Goal: Transaction & Acquisition: Book appointment/travel/reservation

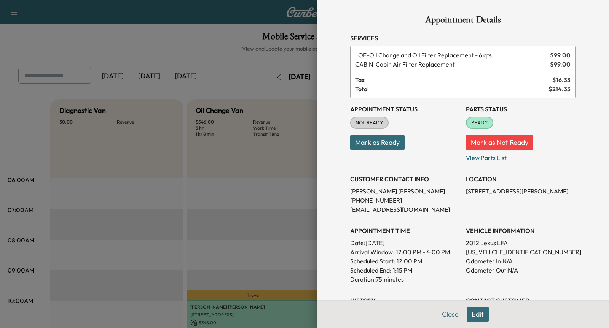
scroll to position [113, 0]
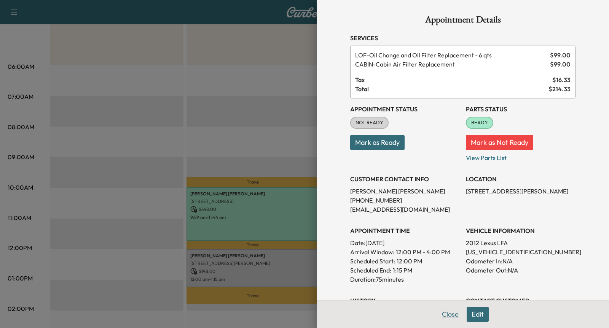
click at [449, 313] on button "Close" at bounding box center [450, 314] width 27 height 15
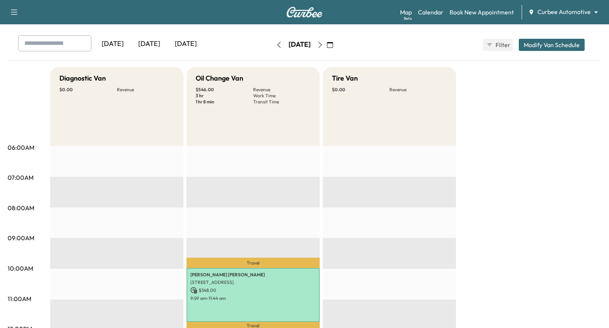
scroll to position [31, 0]
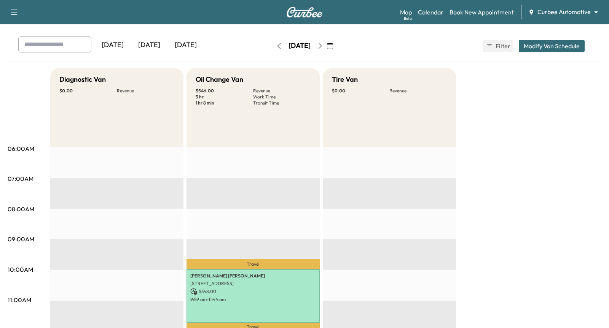
click at [309, 35] on div "[DATE] August 2025 S M T W T F S 27 28 29 30 31 1 2 3 4 5 6 7 8 9 10 11 12 13 1…" at bounding box center [305, 46] width 64 height 24
click at [276, 43] on icon "button" at bounding box center [279, 46] width 6 height 6
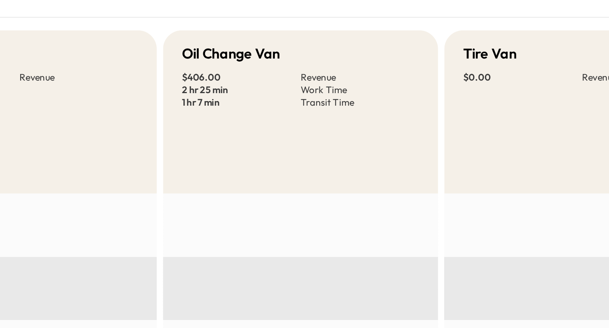
scroll to position [53, 0]
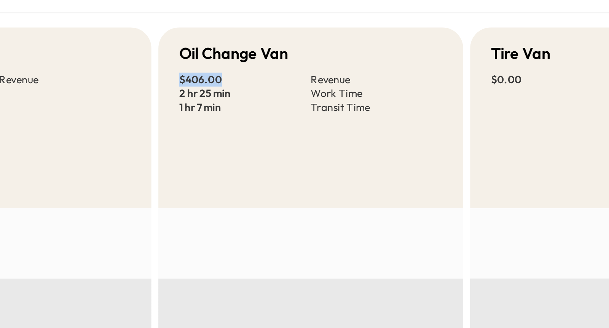
drag, startPoint x: 196, startPoint y: 69, endPoint x: 215, endPoint y: 69, distance: 19.0
click at [215, 69] on p "$ 406.00" at bounding box center [224, 70] width 57 height 6
drag, startPoint x: 195, startPoint y: 75, endPoint x: 225, endPoint y: 75, distance: 29.7
click at [225, 75] on div "Oil Change Van $ 406.00 Revenue 2 hr 25 min Work Time 1 hr 7 min Transit Time" at bounding box center [253, 86] width 133 height 79
drag, startPoint x: 191, startPoint y: 80, endPoint x: 257, endPoint y: 79, distance: 65.9
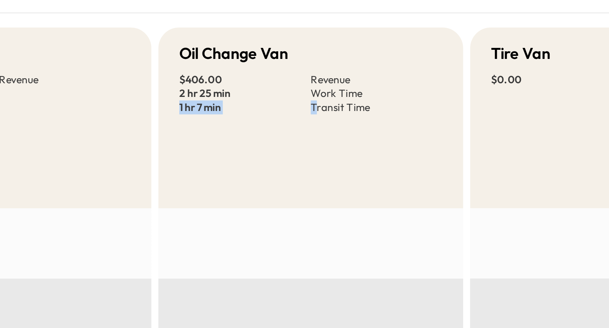
click at [257, 79] on div "Oil Change Van $ 406.00 Revenue 2 hr 25 min Work Time 1 hr 7 min Transit Time" at bounding box center [253, 86] width 133 height 79
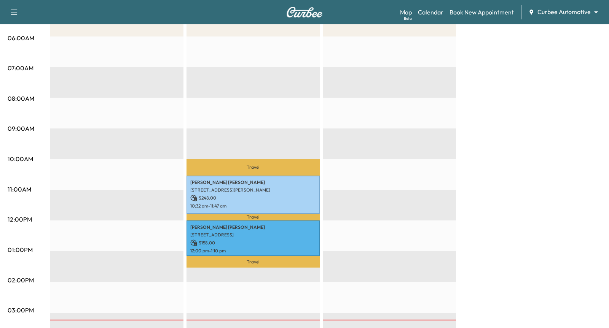
scroll to position [145, 0]
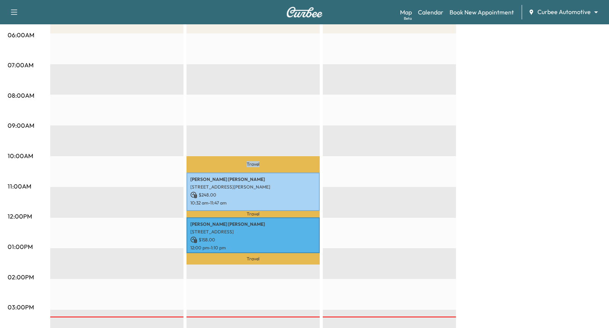
drag, startPoint x: 231, startPoint y: 164, endPoint x: 278, endPoint y: 165, distance: 47.2
click at [278, 165] on p "Travel" at bounding box center [253, 164] width 133 height 16
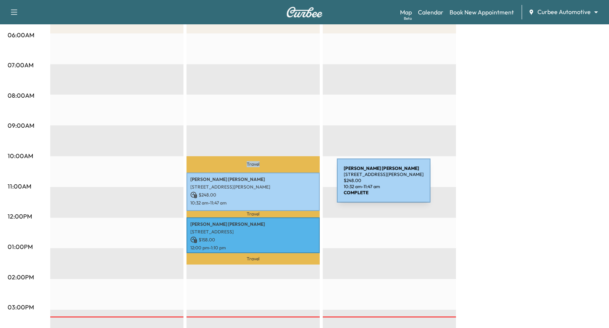
drag, startPoint x: 189, startPoint y: 186, endPoint x: 282, endPoint y: 185, distance: 93.6
click at [282, 185] on div "[PERSON_NAME] [STREET_ADDRESS][PERSON_NAME] $ 248.00 10:32 am - 11:47 am" at bounding box center [253, 192] width 133 height 38
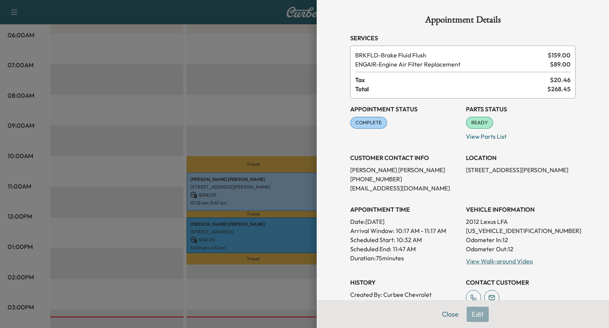
click at [274, 128] on div at bounding box center [304, 164] width 609 height 328
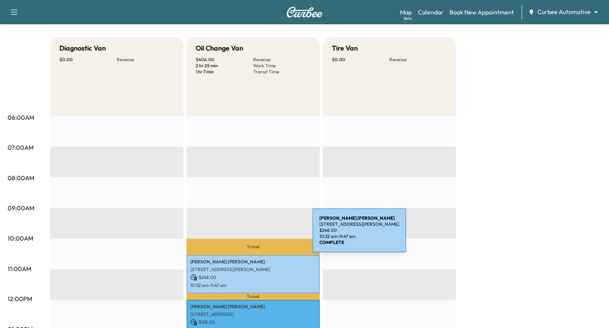
scroll to position [58, 0]
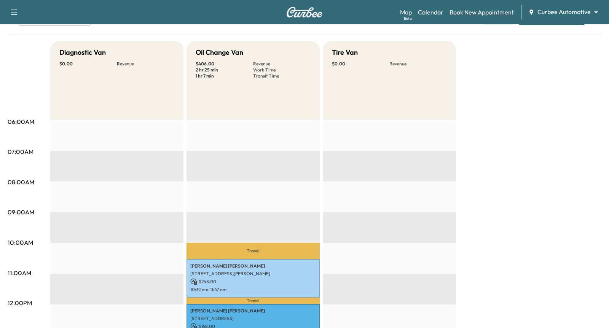
click at [478, 14] on link "Book New Appointment" at bounding box center [482, 12] width 64 height 9
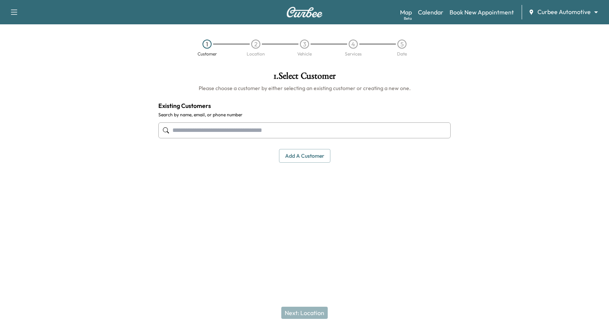
click at [232, 133] on input "text" at bounding box center [304, 131] width 292 height 16
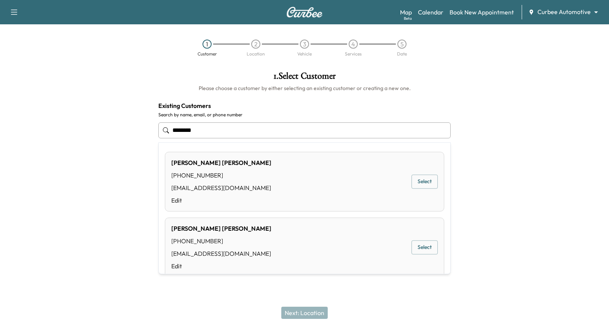
scroll to position [11, 0]
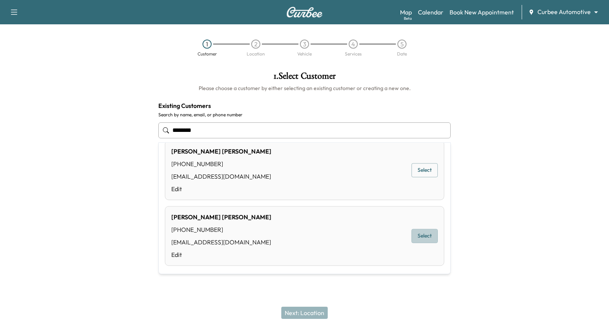
click at [421, 240] on button "Select" at bounding box center [424, 237] width 26 height 14
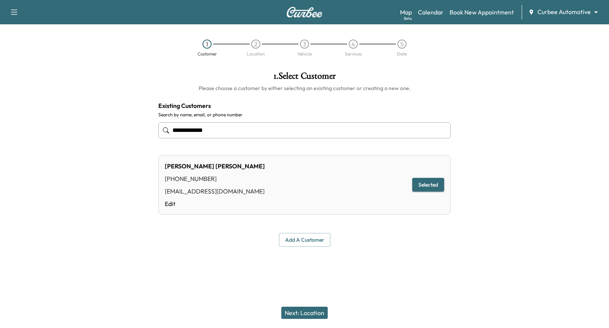
type input "**********"
drag, startPoint x: 426, startPoint y: 187, endPoint x: 409, endPoint y: 203, distance: 23.7
click at [409, 203] on div "[PERSON_NAME] [PHONE_NUMBER] [PERSON_NAME][EMAIL_ADDRESS][DOMAIN_NAME] Edit Sel…" at bounding box center [304, 185] width 292 height 60
click at [310, 314] on button "Next: Location" at bounding box center [304, 313] width 46 height 12
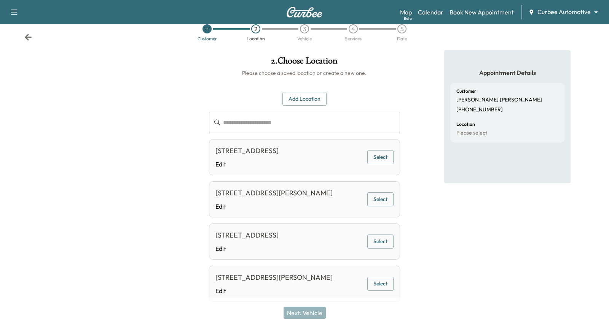
scroll to position [33, 0]
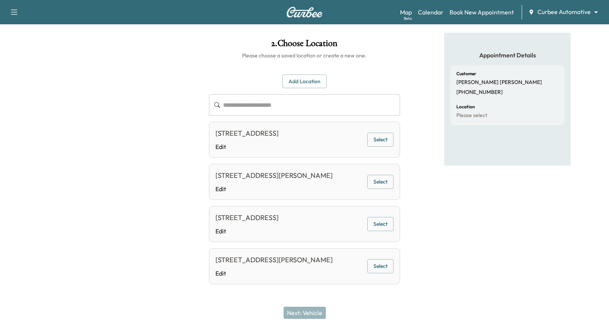
click at [394, 262] on div "[STREET_ADDRESS][PERSON_NAME] Edit Select" at bounding box center [304, 267] width 191 height 36
click at [386, 263] on button "Select" at bounding box center [380, 267] width 26 height 14
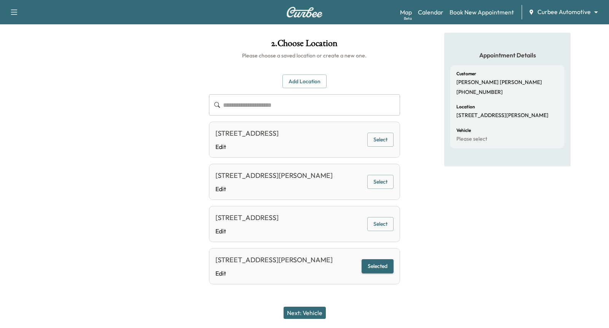
click at [316, 312] on button "Next: Vehicle" at bounding box center [305, 313] width 42 height 12
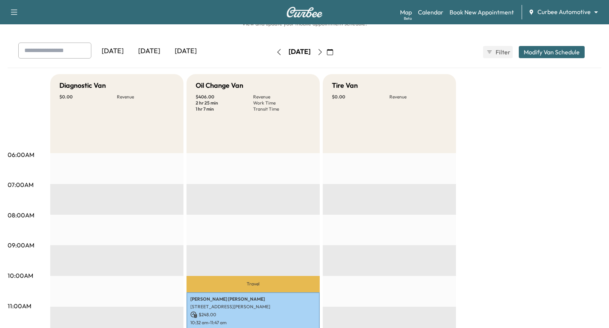
scroll to position [24, 0]
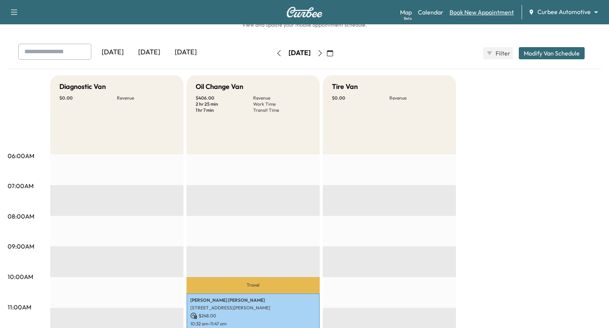
click at [486, 12] on link "Book New Appointment" at bounding box center [482, 12] width 64 height 9
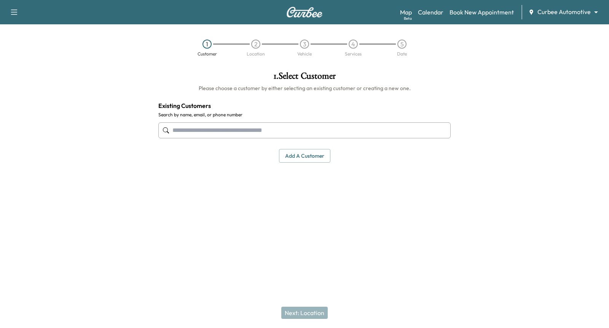
click at [338, 131] on input "text" at bounding box center [304, 131] width 292 height 16
click at [262, 131] on input "text" at bounding box center [304, 131] width 292 height 16
click at [304, 158] on button "Add a customer" at bounding box center [304, 156] width 51 height 14
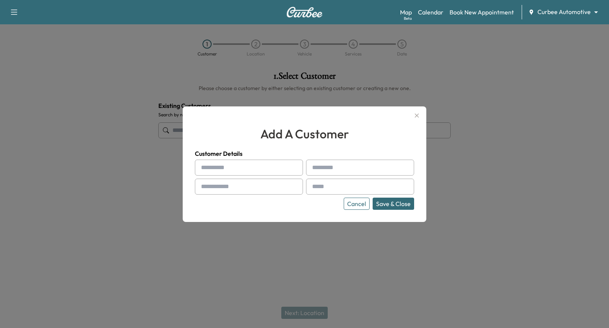
click at [279, 165] on input "text" at bounding box center [249, 168] width 108 height 16
type input "*******"
click at [349, 167] on input "text" at bounding box center [360, 168] width 108 height 16
type input "******"
paste input "**********"
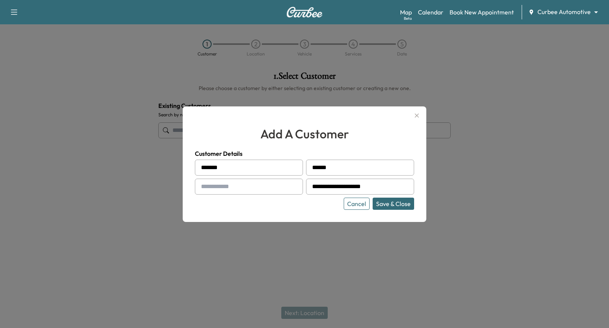
type input "**********"
click at [271, 193] on input "text" at bounding box center [249, 187] width 108 height 16
type input "**********"
click at [403, 202] on button "Save & Close" at bounding box center [393, 204] width 41 height 12
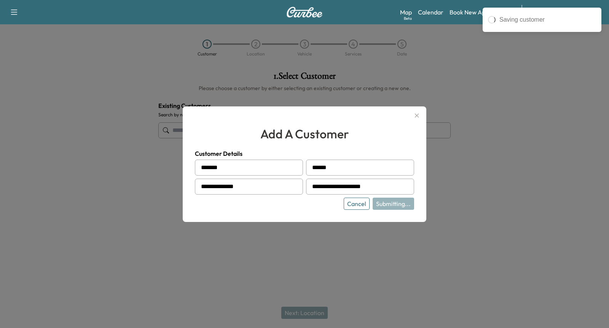
type input "**********"
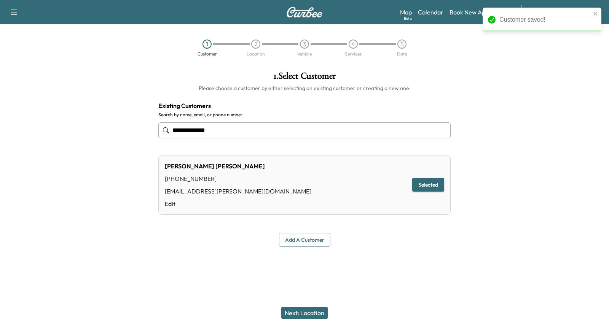
click at [307, 313] on button "Next: Location" at bounding box center [304, 313] width 46 height 12
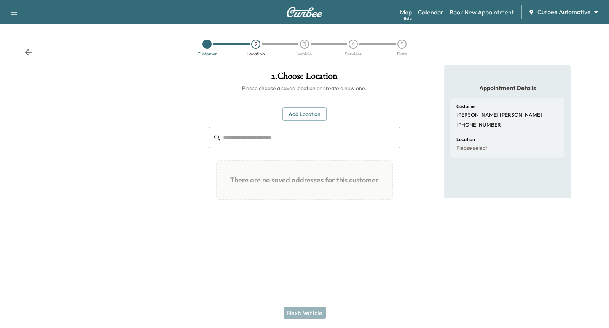
click at [304, 116] on button "Add Location" at bounding box center [304, 114] width 44 height 14
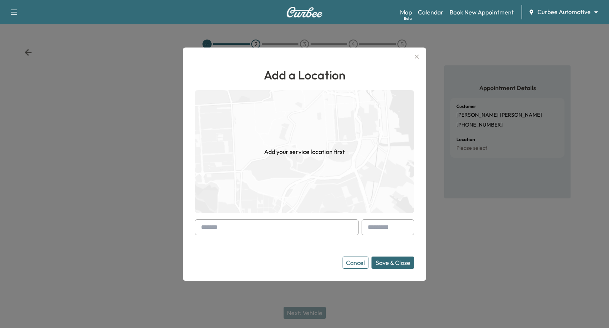
click at [277, 229] on input "text" at bounding box center [277, 228] width 164 height 16
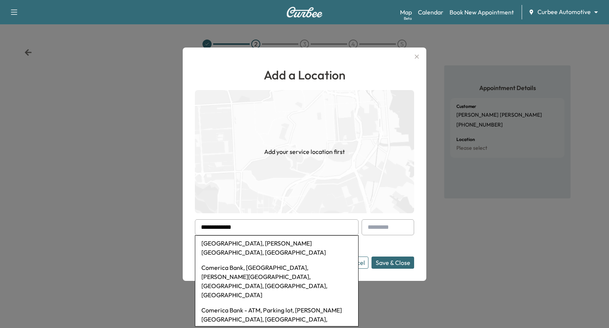
click at [278, 241] on li "[GEOGRAPHIC_DATA], [PERSON_NAME][GEOGRAPHIC_DATA], [GEOGRAPHIC_DATA]" at bounding box center [276, 248] width 163 height 24
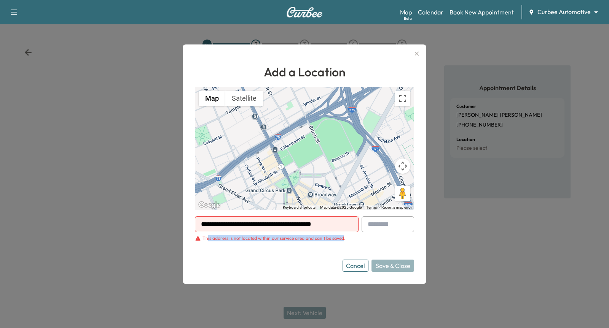
drag, startPoint x: 207, startPoint y: 239, endPoint x: 340, endPoint y: 241, distance: 132.9
click at [340, 241] on div "This address is not located within our service area and can't be saved." at bounding box center [273, 239] width 143 height 6
click at [361, 253] on form "**********" at bounding box center [304, 245] width 219 height 56
click at [262, 239] on div "This address is not located within our service area and can't be saved." at bounding box center [273, 239] width 143 height 6
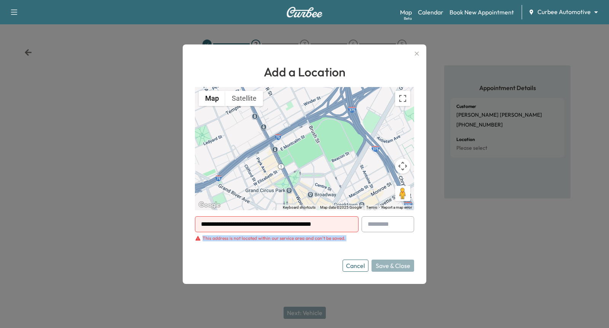
click at [262, 239] on div "This address is not located within our service area and can't be saved." at bounding box center [273, 239] width 143 height 6
click at [258, 217] on input "**********" at bounding box center [277, 225] width 164 height 16
click at [257, 223] on input "**********" at bounding box center [277, 225] width 164 height 16
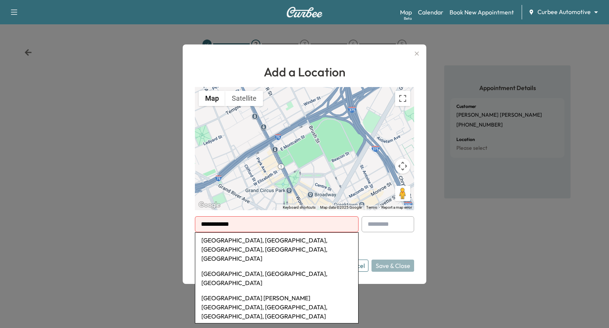
click at [257, 247] on li "[GEOGRAPHIC_DATA], [GEOGRAPHIC_DATA], [GEOGRAPHIC_DATA], [GEOGRAPHIC_DATA], [GE…" at bounding box center [276, 249] width 163 height 33
type input "**********"
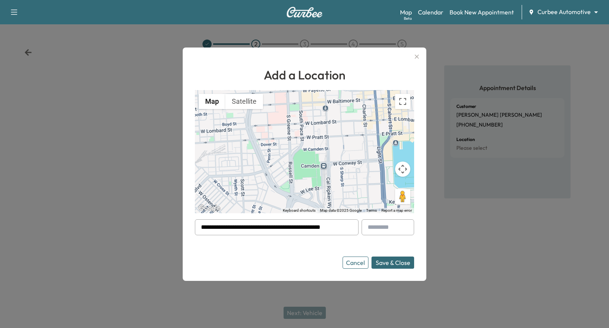
click at [395, 263] on button "Save & Close" at bounding box center [392, 263] width 43 height 12
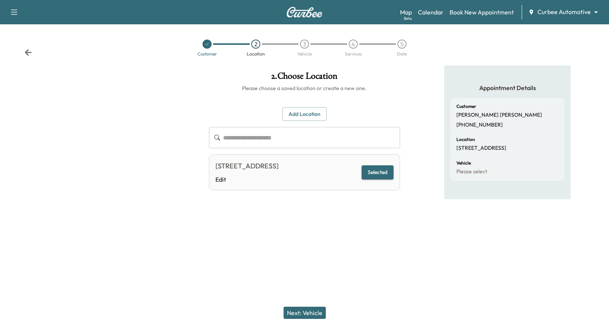
drag, startPoint x: 312, startPoint y: 315, endPoint x: 320, endPoint y: 277, distance: 38.1
click at [320, 277] on div "**********" at bounding box center [304, 164] width 609 height 328
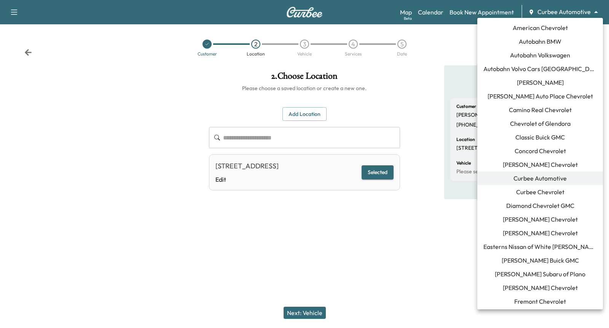
click at [557, 11] on body "**********" at bounding box center [304, 164] width 609 height 328
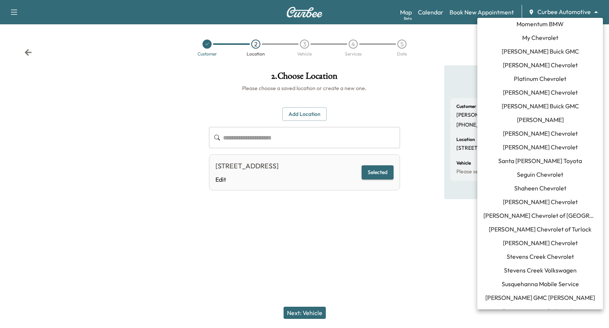
scroll to position [577, 0]
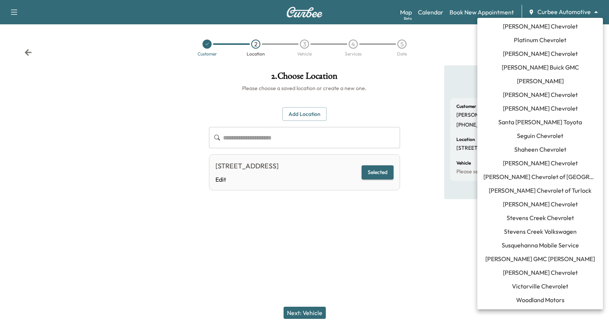
click at [422, 240] on div at bounding box center [304, 164] width 609 height 328
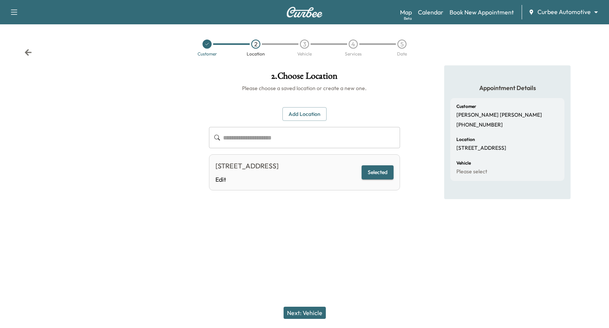
click at [575, 33] on div "Customer 2 Location 3 Vehicle 4 Services 5 Date" at bounding box center [304, 47] width 609 height 35
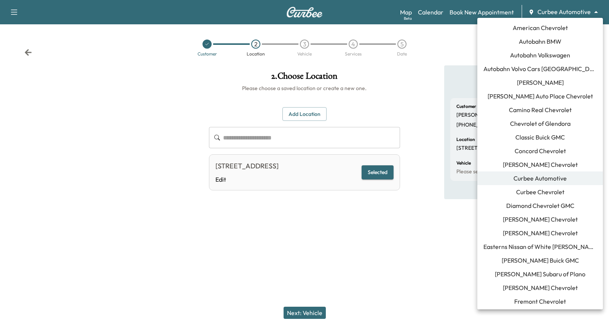
click at [563, 11] on body "**********" at bounding box center [304, 164] width 609 height 328
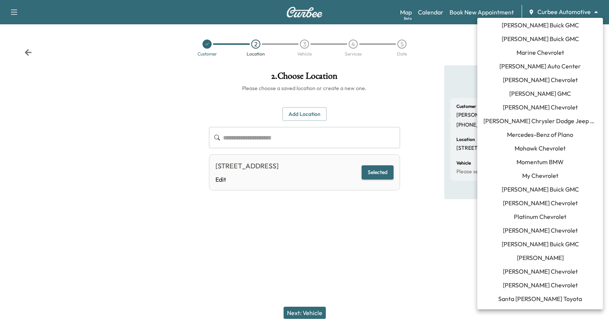
scroll to position [450, 0]
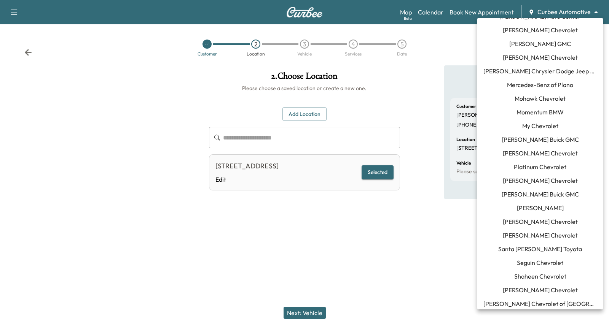
click at [435, 109] on div at bounding box center [304, 164] width 609 height 328
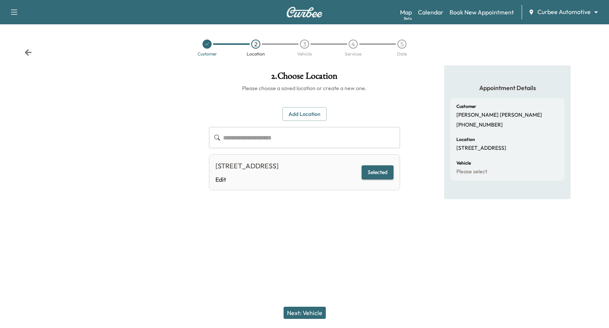
click at [308, 313] on button "Next: Vehicle" at bounding box center [305, 313] width 42 height 12
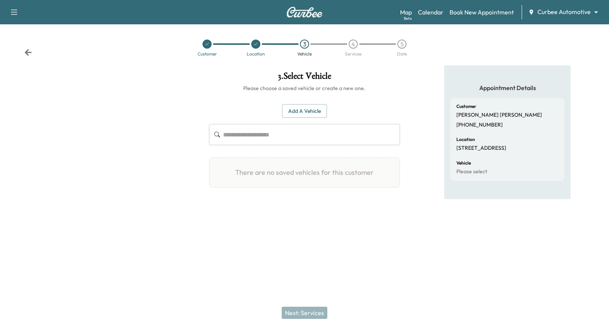
click at [294, 108] on button "Add a Vehicle" at bounding box center [304, 111] width 45 height 14
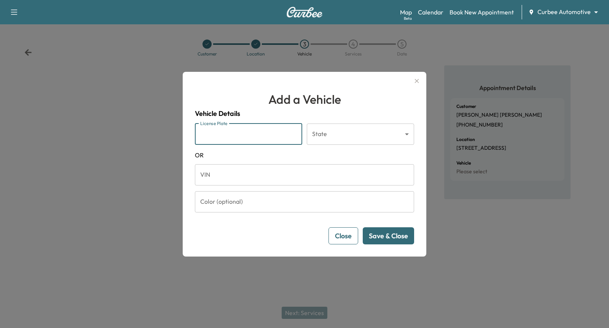
click at [258, 136] on input "License Plate" at bounding box center [248, 134] width 107 height 21
type input "*******"
click at [341, 134] on body "Support Log Out Map Beta Calendar Book New Appointment Curbee Automotive ******…" at bounding box center [304, 164] width 609 height 328
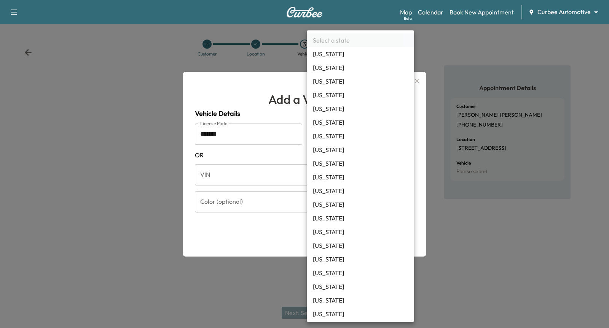
click at [333, 125] on li "[US_STATE]" at bounding box center [360, 123] width 107 height 14
type input "**"
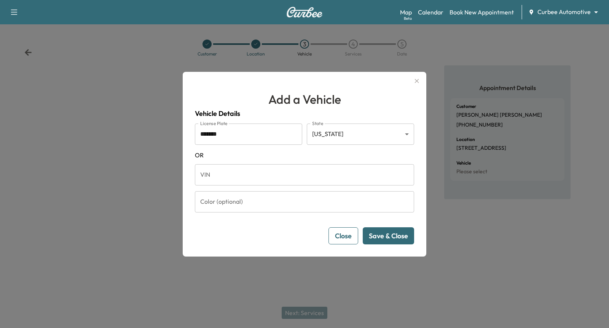
click at [392, 239] on button "Save & Close" at bounding box center [388, 236] width 51 height 17
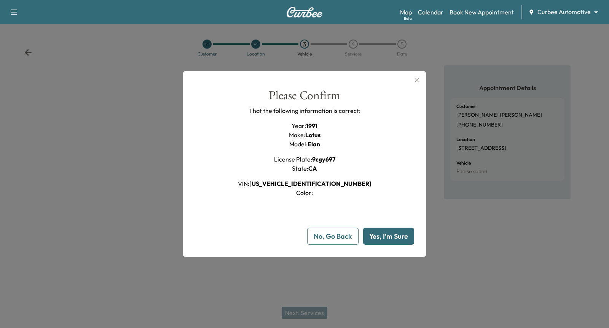
click at [387, 242] on button "Yes, I'm Sure" at bounding box center [388, 236] width 51 height 17
type input "**"
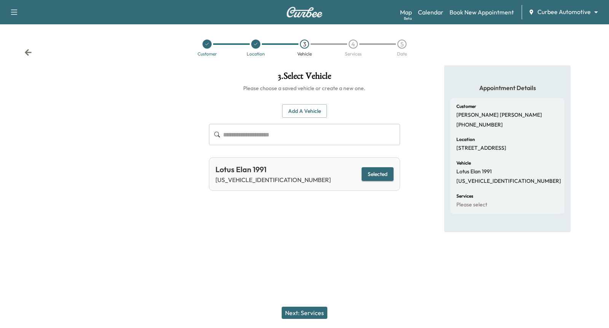
click at [301, 313] on button "Next: Services" at bounding box center [305, 313] width 46 height 12
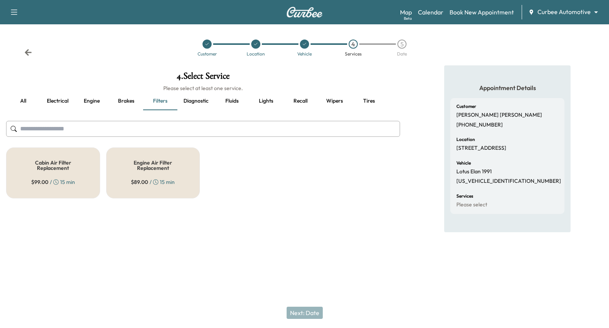
click at [17, 99] on button "all" at bounding box center [23, 101] width 34 height 18
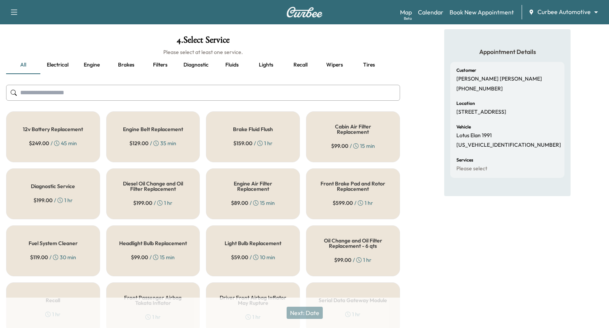
scroll to position [37, 0]
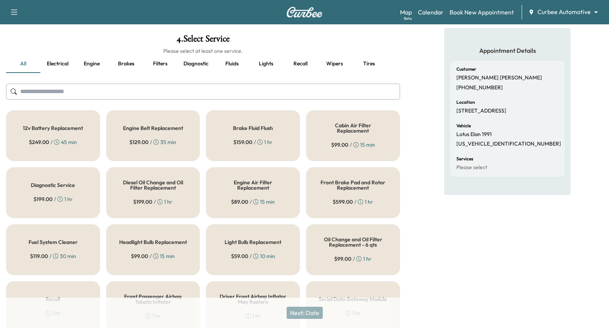
click at [68, 145] on div "12v Battery Replacement $ 249.00 / 45 min" at bounding box center [53, 135] width 94 height 51
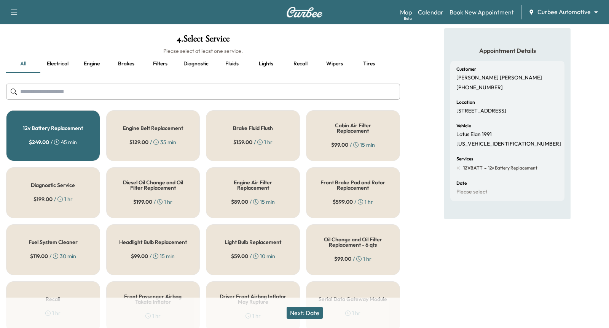
click at [251, 146] on div "Brake Fluid Flush $ 159.00 / 1 hr" at bounding box center [253, 135] width 94 height 51
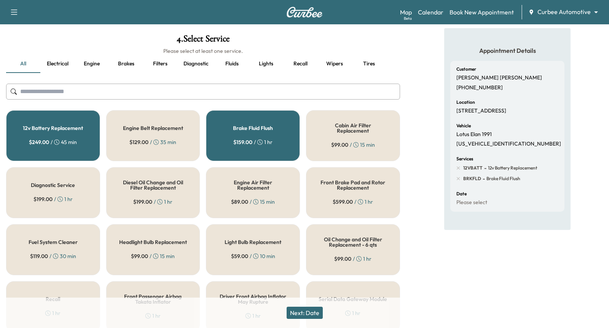
click at [309, 315] on button "Next: Date" at bounding box center [305, 313] width 36 height 12
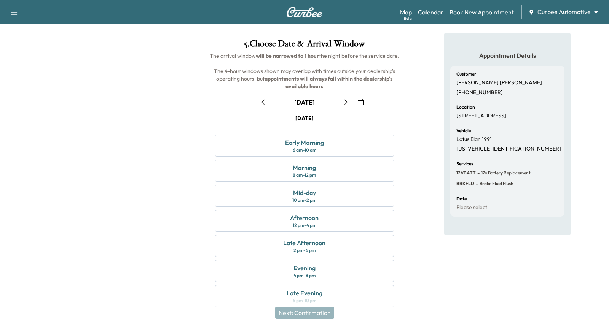
scroll to position [42, 0]
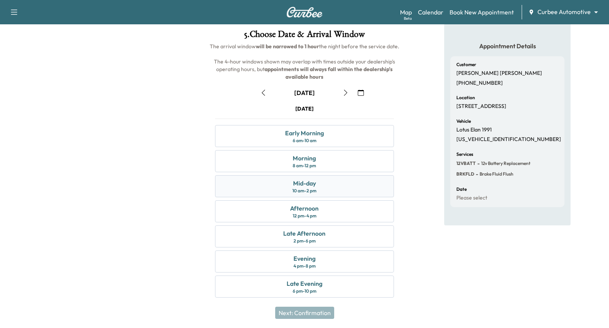
click at [314, 191] on div "10 am - 2 pm" at bounding box center [304, 191] width 24 height 6
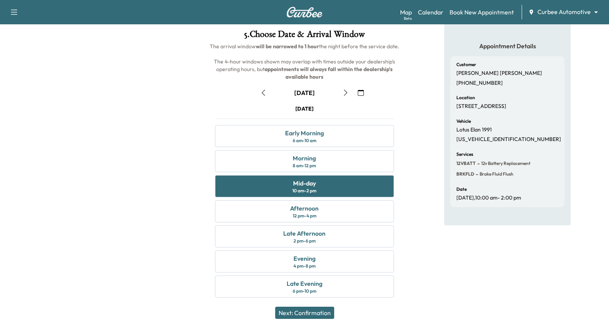
click at [317, 312] on button "Next: Confirmation" at bounding box center [304, 313] width 59 height 12
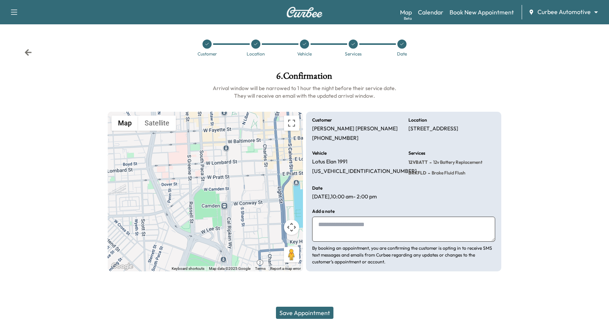
click at [369, 234] on textarea at bounding box center [403, 229] width 183 height 25
click at [357, 226] on textarea "*********" at bounding box center [403, 229] width 183 height 25
click at [336, 233] on textarea "**********" at bounding box center [403, 229] width 183 height 25
drag, startPoint x: 359, startPoint y: 234, endPoint x: 318, endPoint y: 220, distance: 43.5
click at [318, 220] on textarea "**********" at bounding box center [403, 229] width 183 height 25
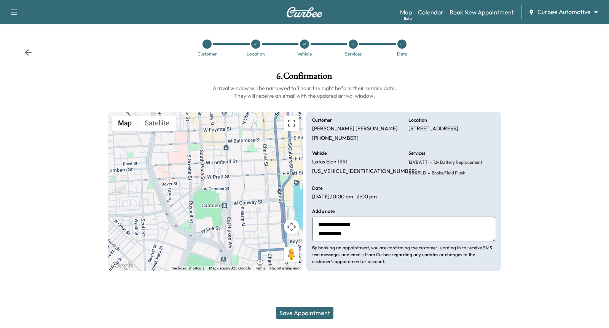
click at [358, 235] on textarea "**********" at bounding box center [403, 229] width 183 height 25
type textarea "**********"
click at [315, 314] on button "Save Appointment" at bounding box center [304, 313] width 57 height 12
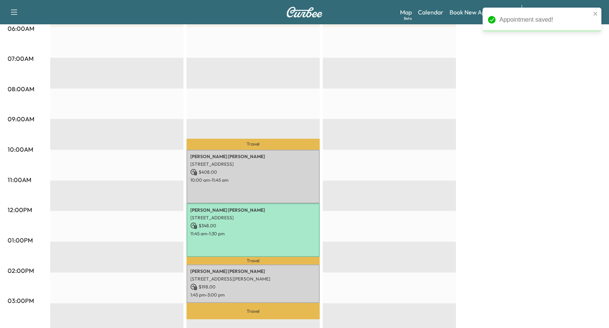
scroll to position [153, 0]
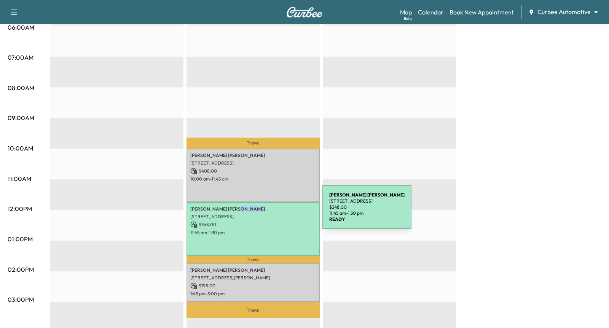
drag, startPoint x: 189, startPoint y: 216, endPoint x: 267, endPoint y: 212, distance: 78.1
click at [267, 212] on div "[PERSON_NAME] [STREET_ADDRESS] $ 348.00 11:45 am - 1:30 pm" at bounding box center [253, 229] width 133 height 54
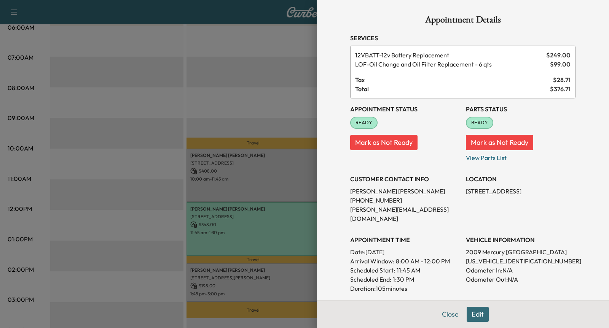
click at [262, 83] on div at bounding box center [304, 164] width 609 height 328
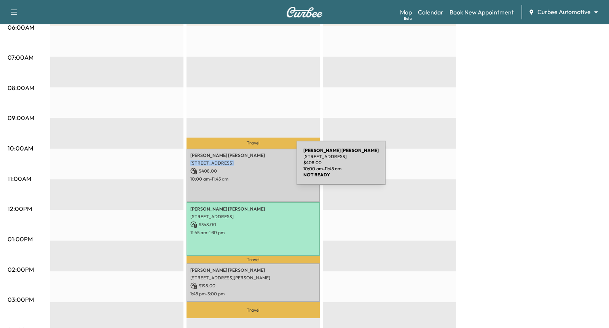
drag, startPoint x: 191, startPoint y: 162, endPoint x: 241, endPoint y: 168, distance: 50.2
click at [241, 168] on div "[PERSON_NAME] [STREET_ADDRESS] $ 408.00 10:00 am - 11:45 am" at bounding box center [253, 176] width 133 height 54
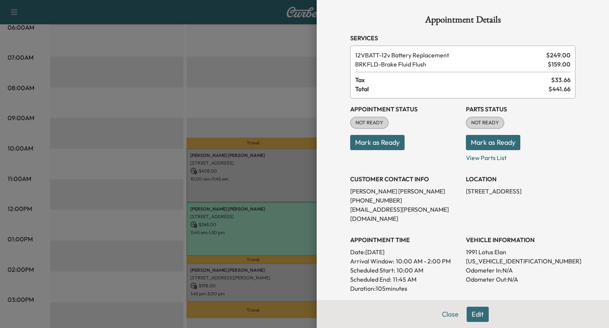
click at [263, 122] on div at bounding box center [304, 164] width 609 height 328
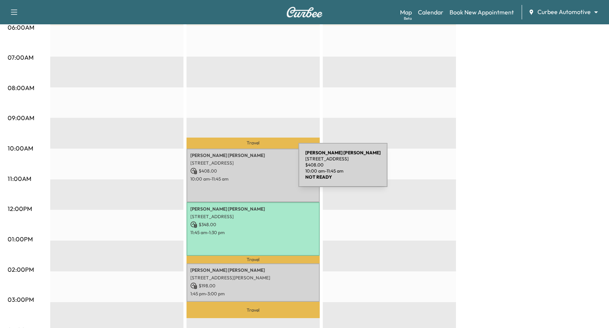
click at [241, 170] on p "$ 408.00" at bounding box center [253, 171] width 126 height 7
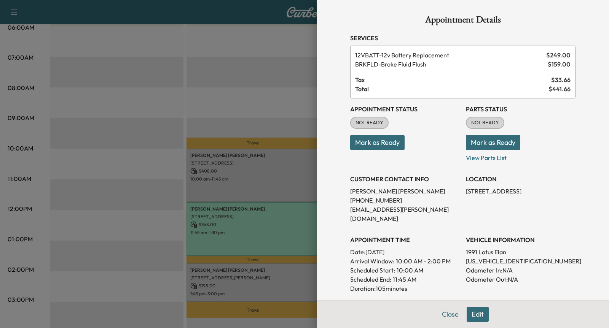
click at [257, 112] on div at bounding box center [304, 164] width 609 height 328
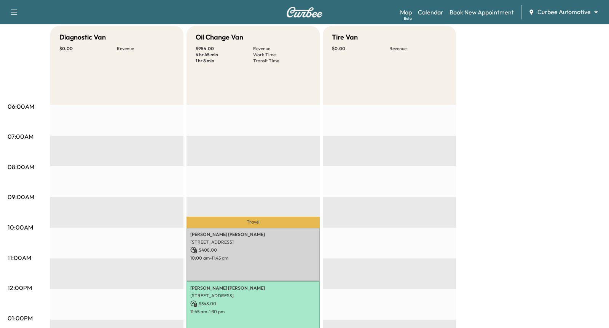
scroll to position [40, 0]
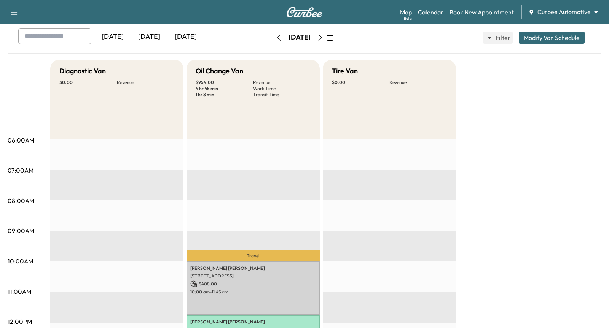
click at [405, 11] on link "Map Beta" at bounding box center [406, 12] width 12 height 9
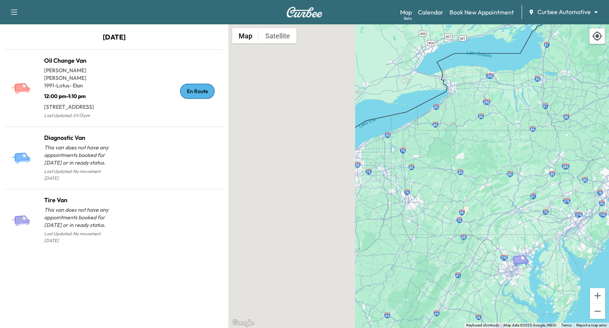
drag, startPoint x: 407, startPoint y: 173, endPoint x: 558, endPoint y: 222, distance: 159.1
click at [558, 222] on div "To activate drag with keyboard, press Alt + Enter. Once in keyboard drag state,…" at bounding box center [418, 176] width 381 height 304
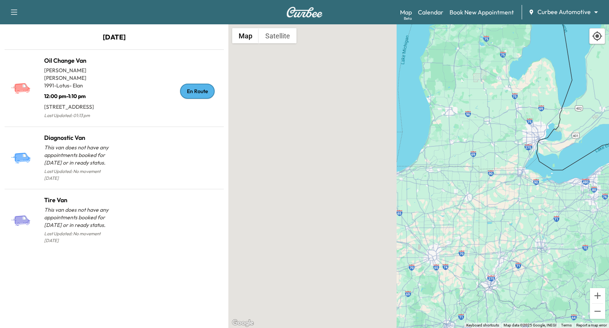
drag, startPoint x: 473, startPoint y: 197, endPoint x: 585, endPoint y: 210, distance: 112.3
click at [585, 210] on div "To activate drag with keyboard, press Alt + Enter. Once in keyboard drag state,…" at bounding box center [418, 176] width 381 height 304
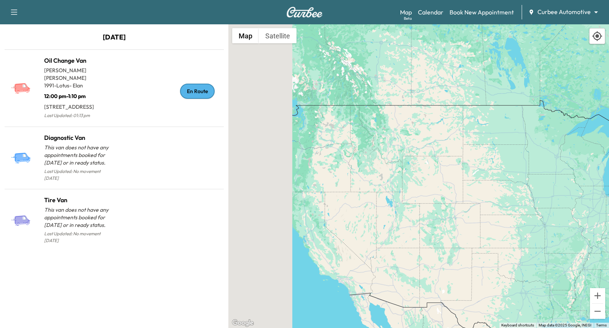
drag, startPoint x: 380, startPoint y: 187, endPoint x: 533, endPoint y: 206, distance: 154.2
click at [537, 206] on div "To activate drag with keyboard, press Alt + Enter. Once in keyboard drag state,…" at bounding box center [418, 176] width 381 height 304
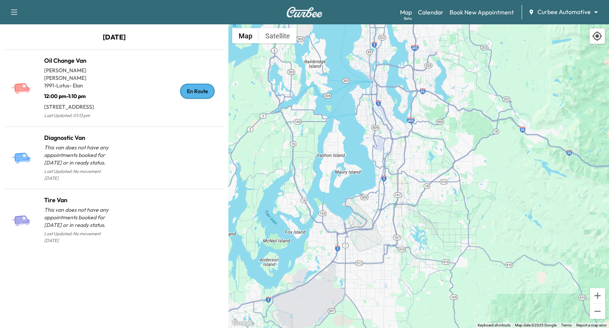
drag, startPoint x: 384, startPoint y: 214, endPoint x: 360, endPoint y: 79, distance: 136.6
click at [360, 79] on div "To activate drag with keyboard, press Alt + Enter. Once in keyboard drag state,…" at bounding box center [418, 176] width 381 height 304
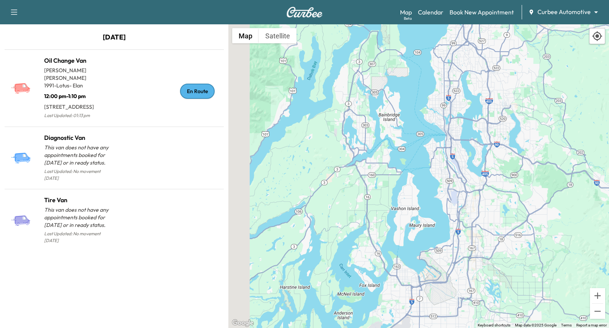
drag, startPoint x: 307, startPoint y: 105, endPoint x: 381, endPoint y: 159, distance: 91.4
click at [381, 159] on div "To activate drag with keyboard, press Alt + Enter. Once in keyboard drag state,…" at bounding box center [418, 176] width 381 height 304
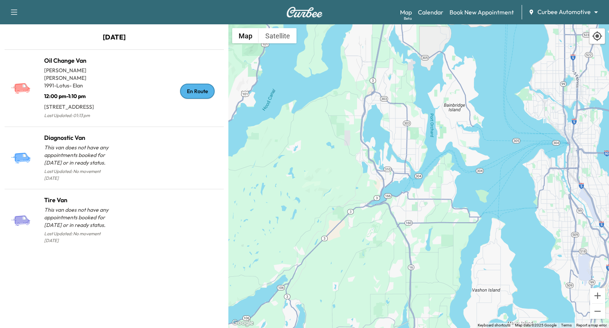
drag, startPoint x: 430, startPoint y: 216, endPoint x: 422, endPoint y: 201, distance: 16.7
click at [422, 201] on div "To activate drag with keyboard, press Alt + Enter. Once in keyboard drag state,…" at bounding box center [418, 176] width 381 height 304
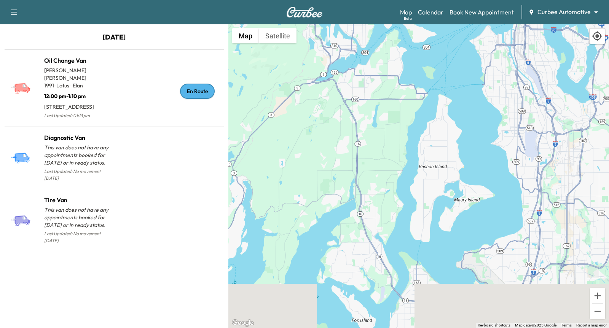
drag, startPoint x: 432, startPoint y: 198, endPoint x: 376, endPoint y: 69, distance: 141.1
click at [376, 69] on div "To activate drag with keyboard, press Alt + Enter. Once in keyboard drag state,…" at bounding box center [418, 176] width 381 height 304
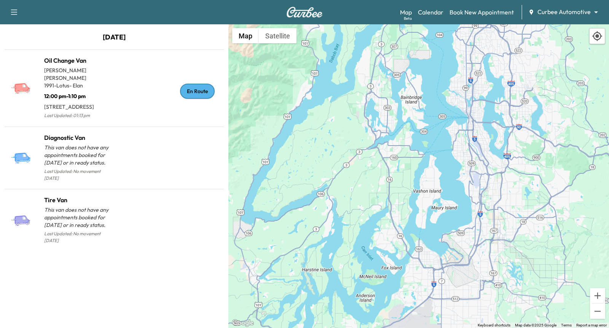
drag, startPoint x: 399, startPoint y: 178, endPoint x: 399, endPoint y: 213, distance: 35.0
click at [399, 213] on div "To activate drag with keyboard, press Alt + Enter. Once in keyboard drag state,…" at bounding box center [418, 176] width 381 height 304
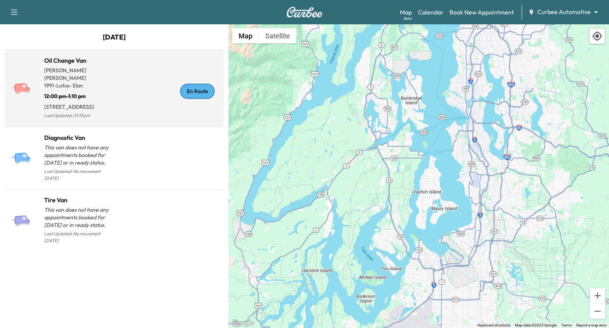
click at [158, 77] on div "En Route" at bounding box center [167, 91] width 107 height 59
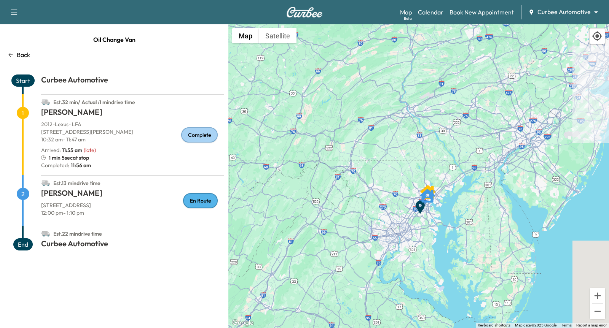
drag, startPoint x: 438, startPoint y: 222, endPoint x: 451, endPoint y: 165, distance: 58.1
click at [451, 165] on div "To activate drag with keyboard, press Alt + Enter. Once in keyboard drag state,…" at bounding box center [418, 176] width 381 height 304
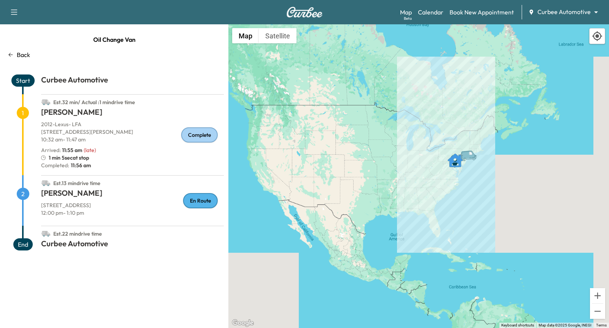
click at [505, 192] on div "To activate drag with keyboard, press Alt + Enter. Once in keyboard drag state,…" at bounding box center [418, 176] width 381 height 304
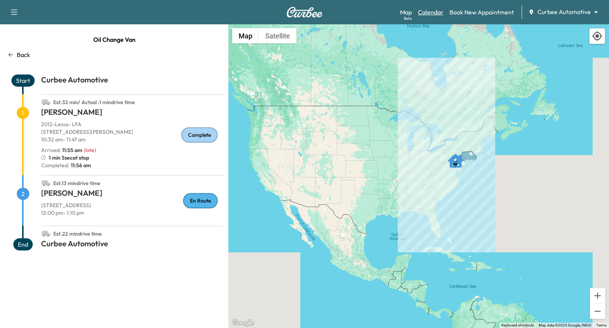
click at [440, 11] on link "Calendar" at bounding box center [431, 12] width 26 height 9
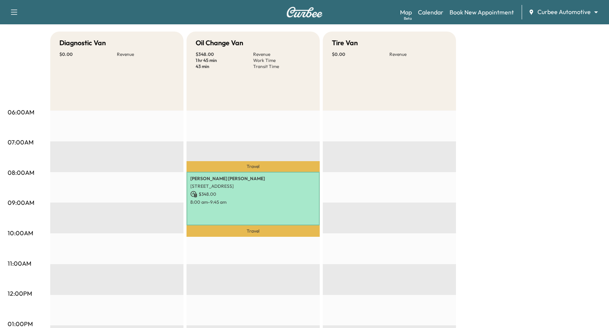
scroll to position [70, 0]
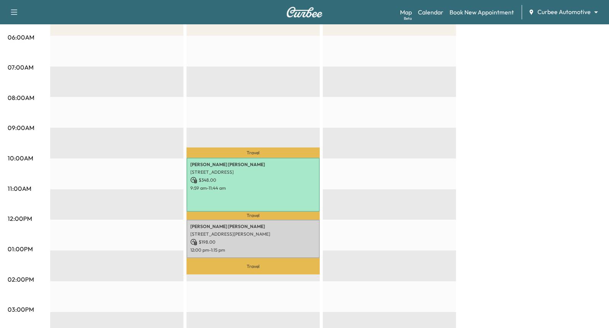
scroll to position [145, 0]
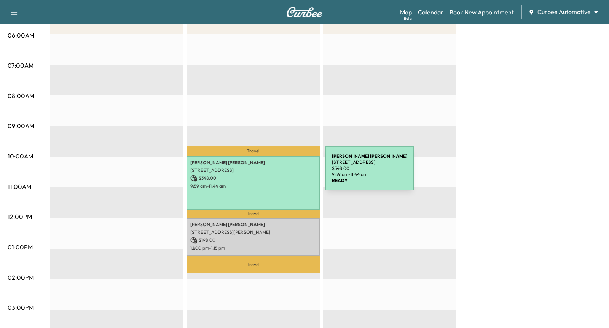
click at [267, 173] on div "Erin Amaya 333 W Camden St, Baltimore, MD 21201, USA $ 348.00 9:59 am - 11:44 am" at bounding box center [253, 183] width 133 height 54
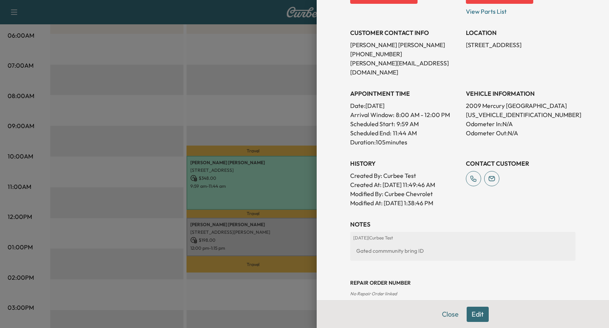
scroll to position [148, 0]
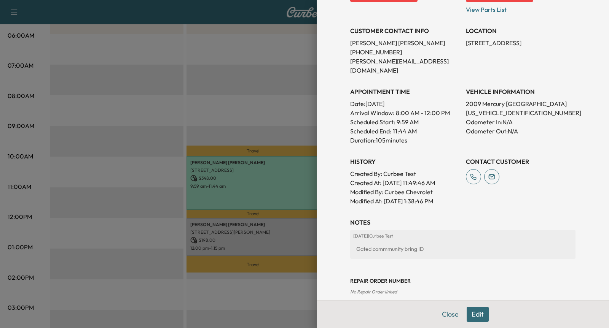
click at [219, 127] on div at bounding box center [304, 164] width 609 height 328
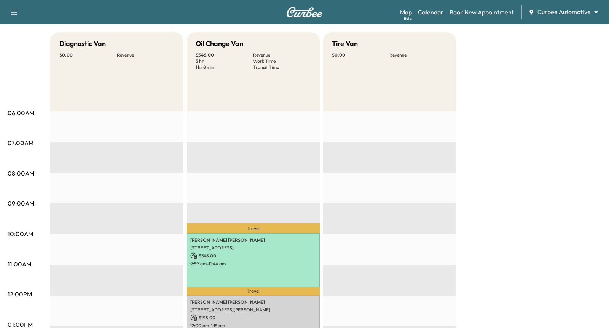
scroll to position [64, 0]
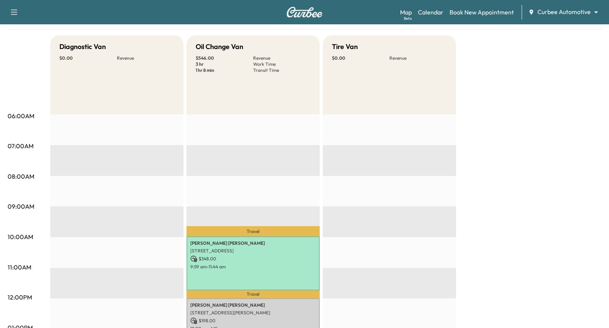
click at [561, 12] on body "Support Log Out Map Beta Calendar Book New Appointment Curbee Automotive ******…" at bounding box center [304, 100] width 609 height 328
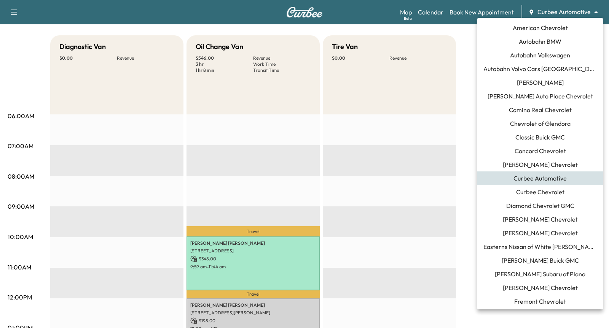
scroll to position [191, 0]
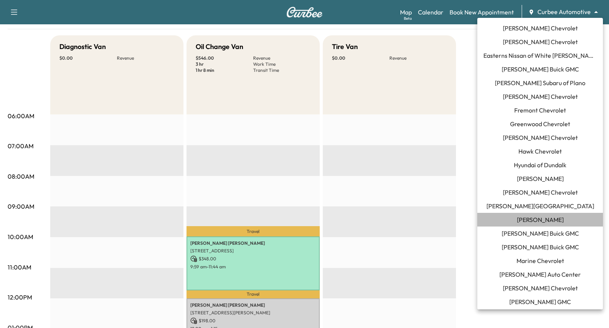
click at [560, 215] on li "[PERSON_NAME]" at bounding box center [540, 220] width 126 height 14
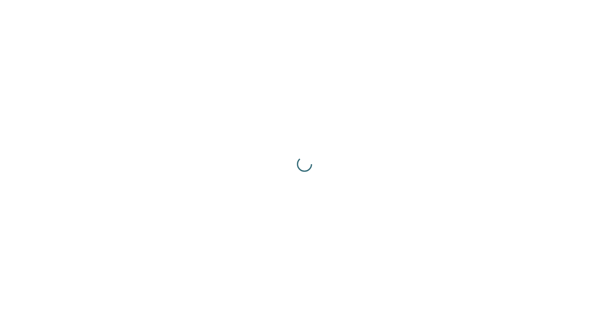
scroll to position [0, 0]
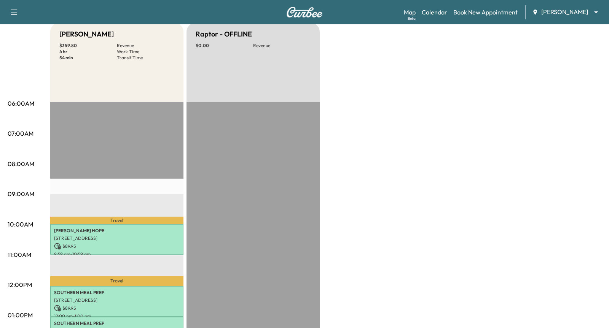
scroll to position [16, 0]
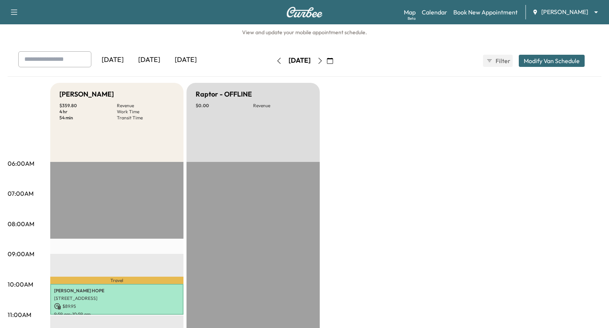
click at [273, 57] on button "button" at bounding box center [279, 61] width 13 height 12
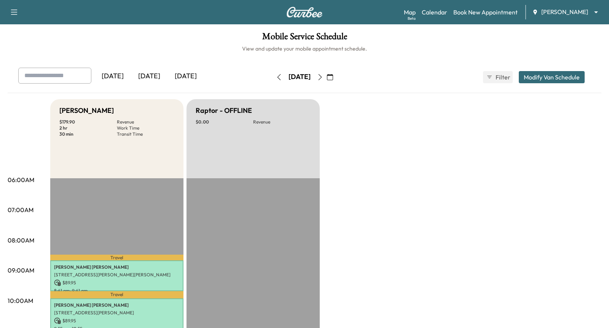
click at [273, 81] on button "button" at bounding box center [279, 77] width 13 height 12
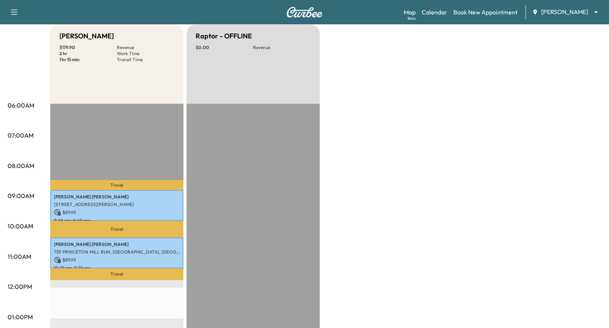
scroll to position [18, 0]
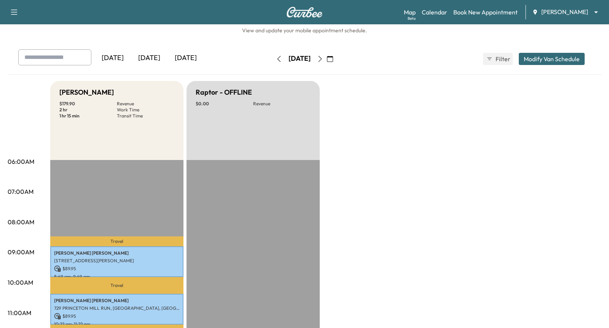
click at [327, 61] on button "button" at bounding box center [320, 59] width 13 height 12
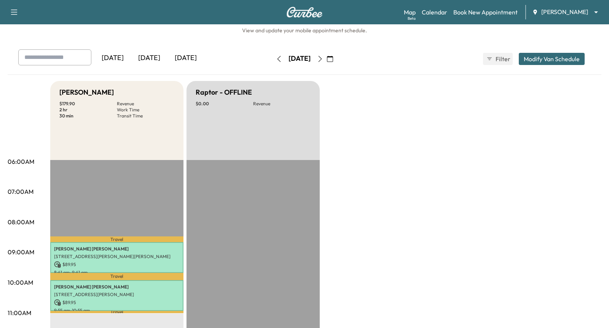
click at [327, 61] on button "button" at bounding box center [320, 59] width 13 height 12
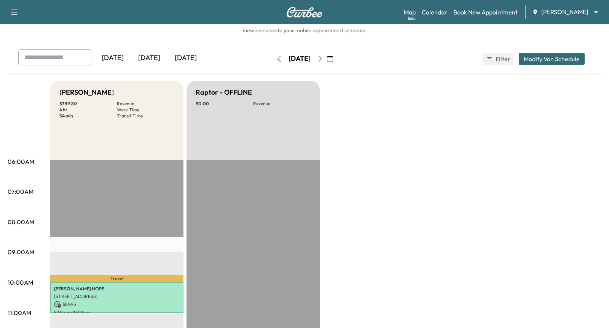
click at [327, 61] on button "button" at bounding box center [320, 59] width 13 height 12
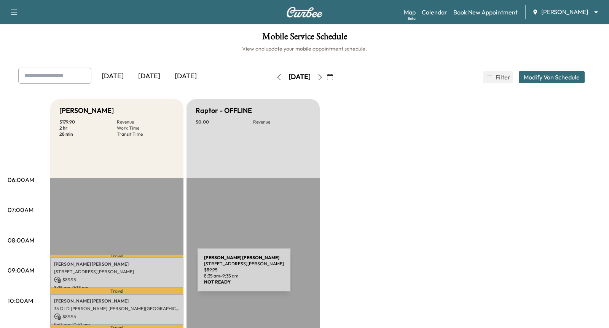
click at [140, 275] on div "CEDRIC FOREMAN 105 Windridge Dr, Sandy Springs, GA 30350, USA $ 89.95 8:35 am -…" at bounding box center [116, 273] width 133 height 31
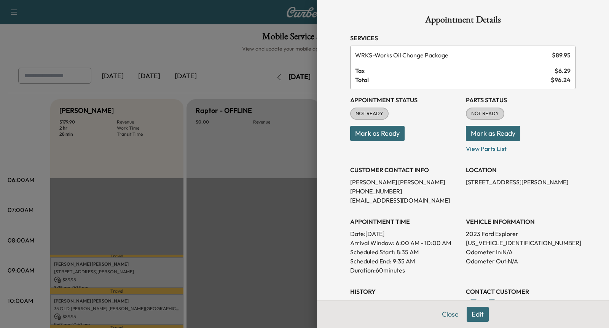
click at [291, 128] on div at bounding box center [304, 164] width 609 height 328
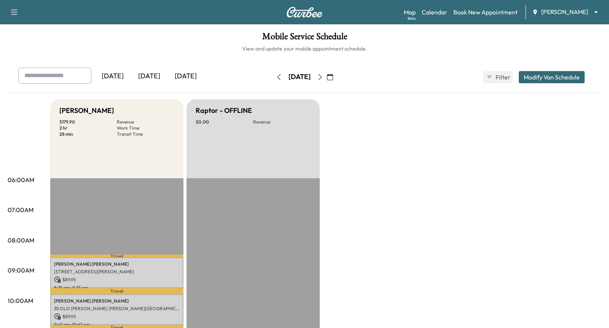
click at [273, 80] on button "button" at bounding box center [279, 77] width 13 height 12
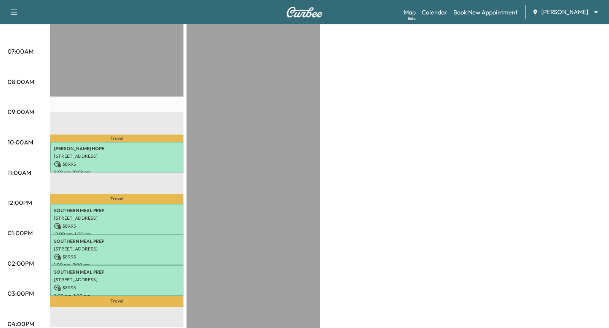
scroll to position [189, 0]
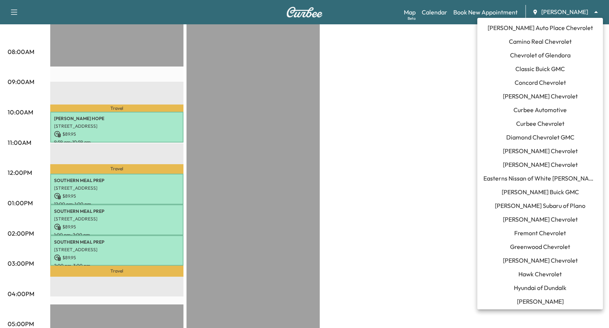
scroll to position [63, 0]
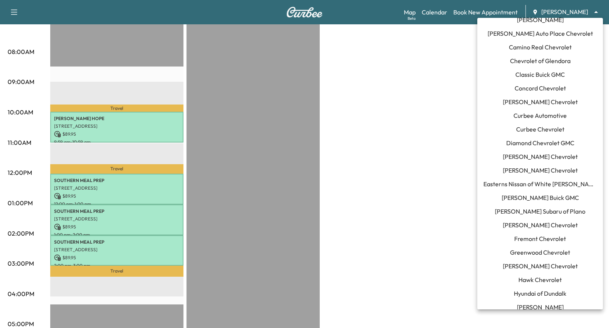
click at [556, 118] on span "Curbee Automotive" at bounding box center [539, 115] width 53 height 9
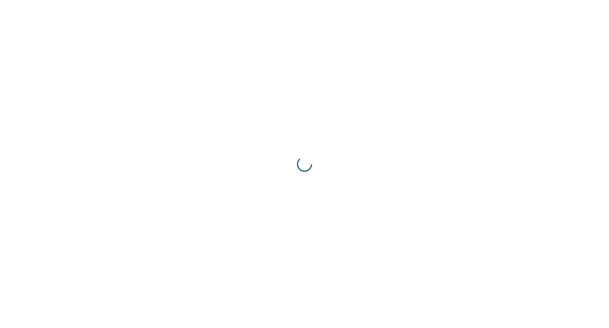
scroll to position [0, 0]
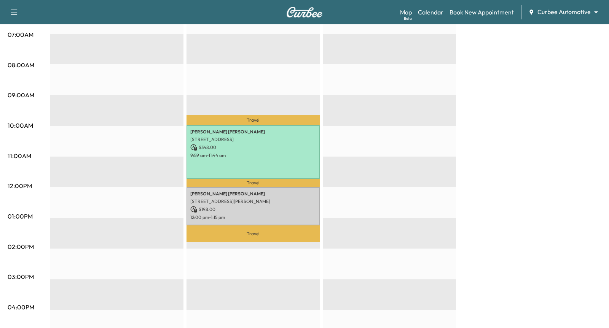
scroll to position [177, 0]
